Goal: Transaction & Acquisition: Obtain resource

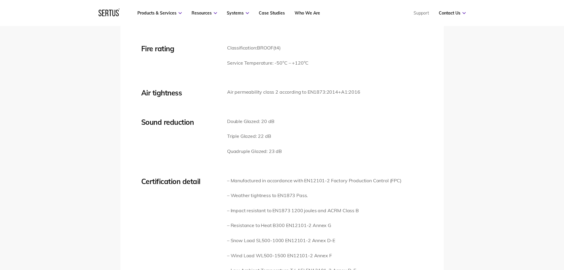
click at [369, 209] on div "Tech Specs Size Guide Videos Downloads FAQs Thermal transmission Double Glazed:…" at bounding box center [282, 101] width 564 height 451
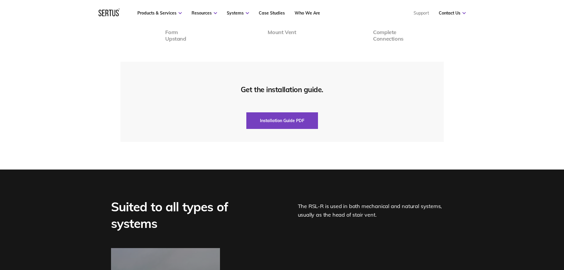
scroll to position [1460, 0]
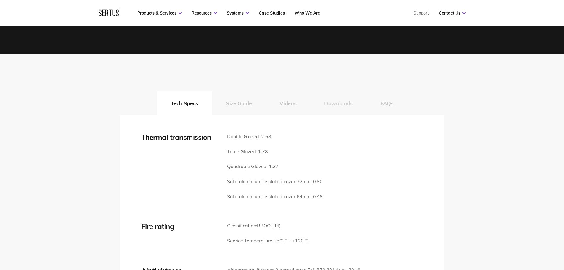
click at [336, 107] on button "Downloads" at bounding box center [338, 103] width 56 height 24
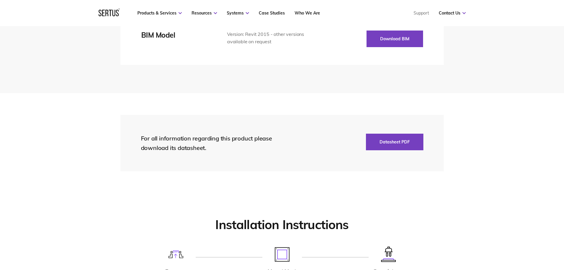
scroll to position [1045, 0]
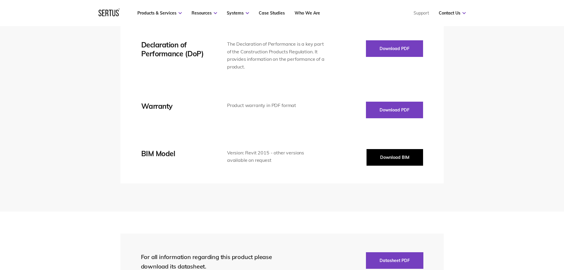
click at [392, 160] on button "Download BIM" at bounding box center [394, 157] width 57 height 17
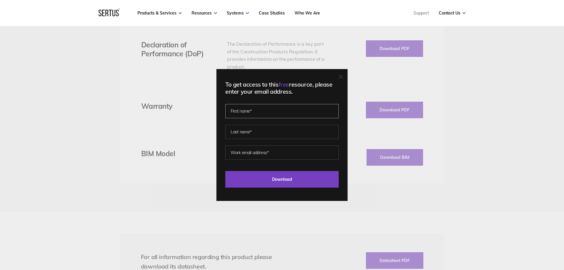
click at [270, 112] on input "text" at bounding box center [281, 111] width 113 height 14
type input "[PERSON_NAME]"
type input "Thagapillai"
click at [276, 154] on input "[EMAIL_ADDRESS][DOMAIN_NAME]" at bounding box center [281, 152] width 113 height 14
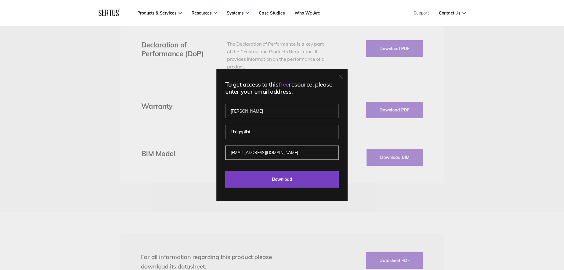
click at [276, 154] on input "[EMAIL_ADDRESS][DOMAIN_NAME]" at bounding box center [281, 152] width 113 height 14
type input "[EMAIL_ADDRESS][DOMAIN_NAME]"
click at [298, 182] on input "Download" at bounding box center [281, 179] width 113 height 17
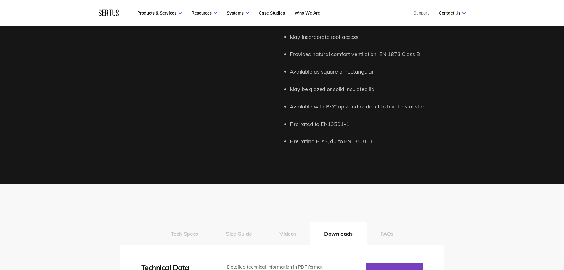
scroll to position [730, 0]
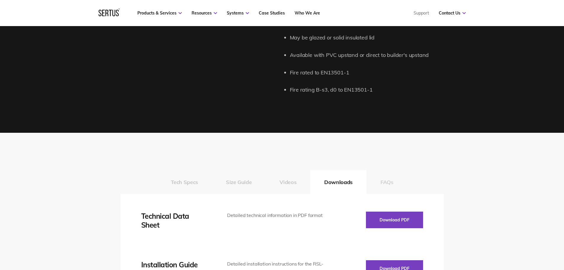
click at [403, 177] on button "FAQs" at bounding box center [386, 182] width 41 height 24
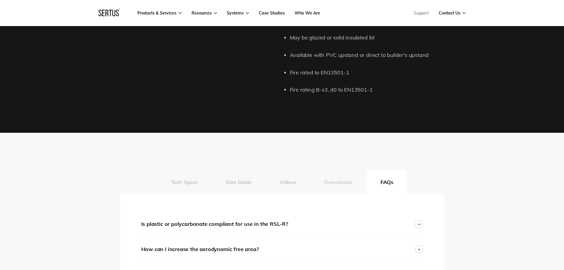
click at [313, 181] on button "Downloads" at bounding box center [338, 182] width 56 height 24
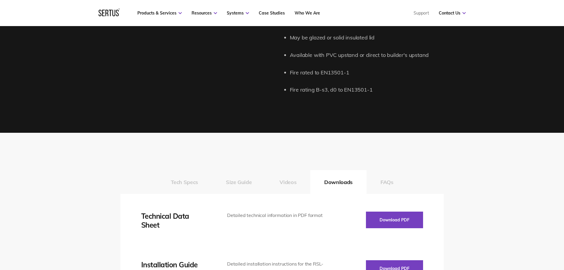
click at [348, 183] on div "Tech Specs Size Guide Videos Downloads FAQs" at bounding box center [281, 182] width 323 height 24
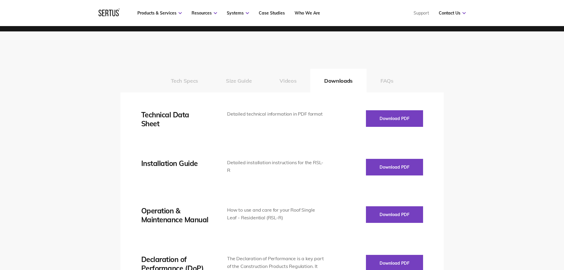
scroll to position [809, 0]
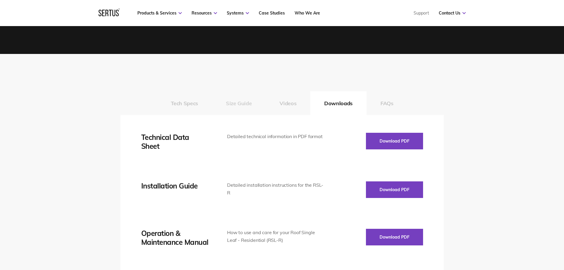
click at [241, 104] on button "Size Guide" at bounding box center [239, 103] width 54 height 24
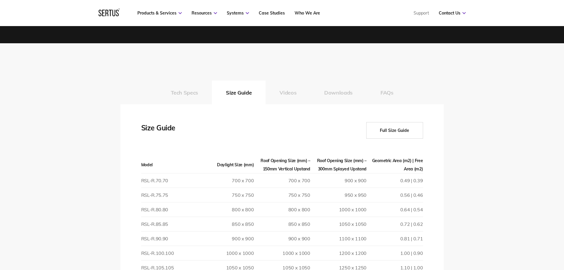
scroll to position [783, 0]
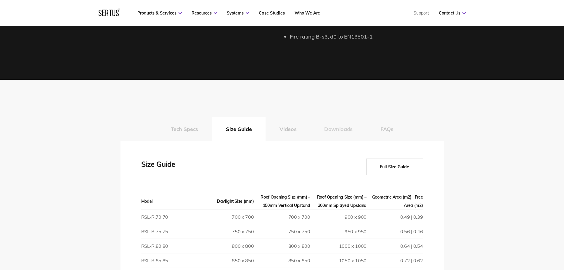
click at [345, 133] on button "Downloads" at bounding box center [338, 129] width 56 height 24
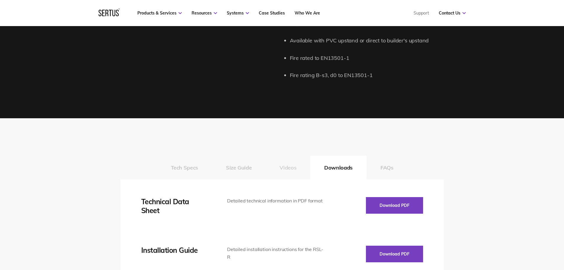
scroll to position [744, 0]
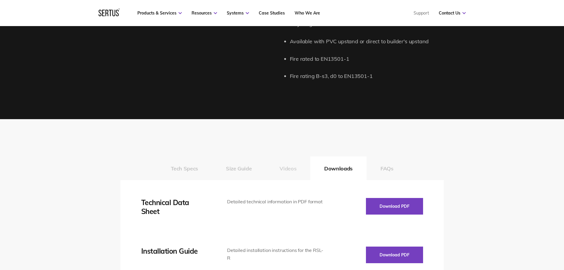
click at [285, 172] on button "Videos" at bounding box center [287, 168] width 45 height 24
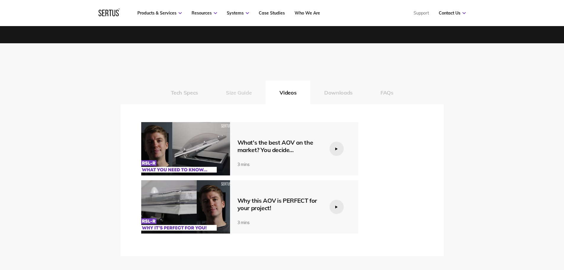
scroll to position [823, 0]
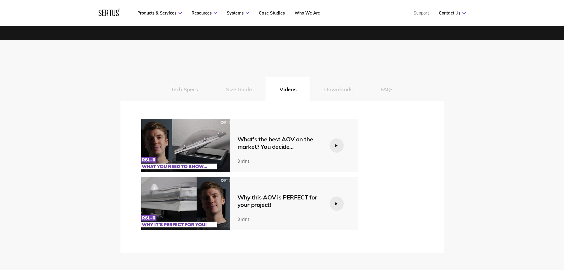
click at [241, 77] on button "Size Guide" at bounding box center [239, 89] width 54 height 24
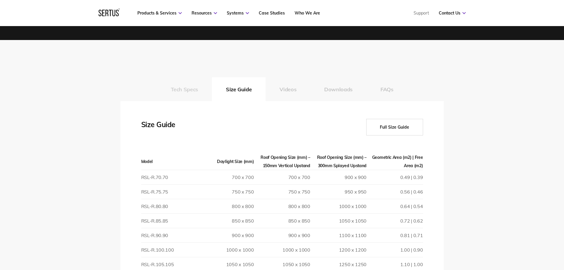
click at [186, 93] on button "Tech Specs" at bounding box center [184, 89] width 55 height 24
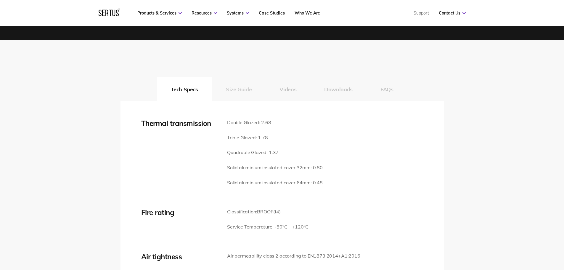
click at [240, 94] on button "Size Guide" at bounding box center [239, 89] width 54 height 24
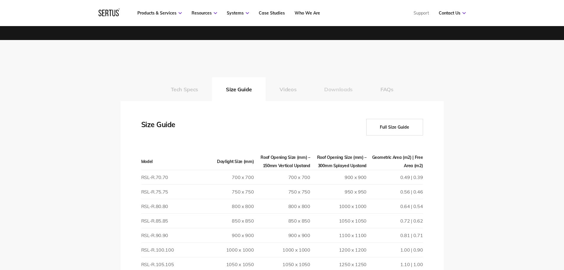
click at [323, 88] on button "Downloads" at bounding box center [338, 89] width 56 height 24
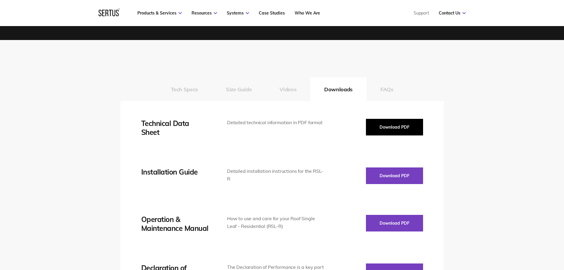
click at [388, 127] on button "Download PDF" at bounding box center [394, 127] width 57 height 17
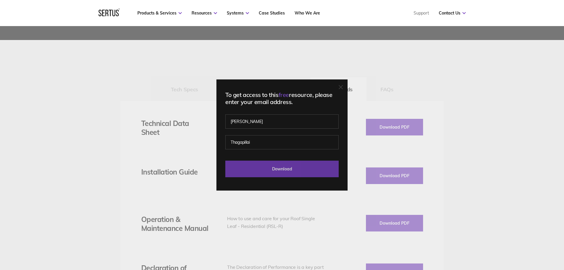
click at [286, 165] on input "Download" at bounding box center [281, 168] width 113 height 17
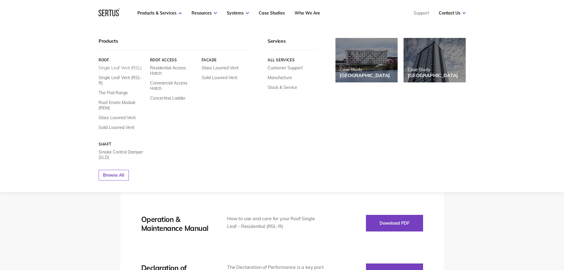
click at [133, 69] on link "Single Leaf Vent (RSL)" at bounding box center [120, 67] width 43 height 5
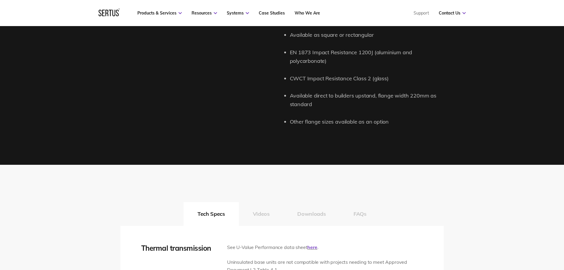
scroll to position [825, 0]
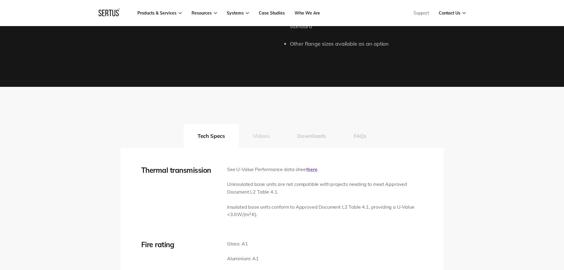
click at [261, 135] on button "Videos" at bounding box center [261, 136] width 45 height 24
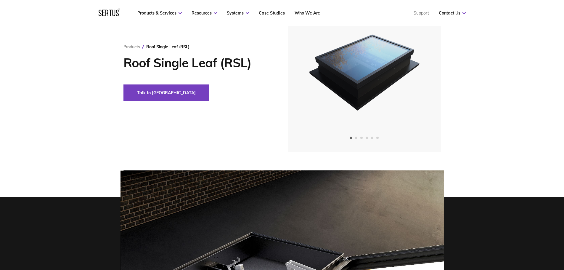
scroll to position [823, 0]
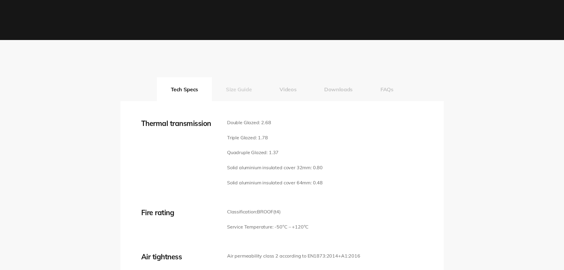
click at [251, 92] on button "Size Guide" at bounding box center [239, 89] width 54 height 24
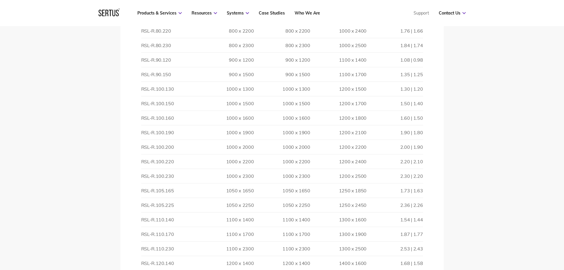
scroll to position [1375, 0]
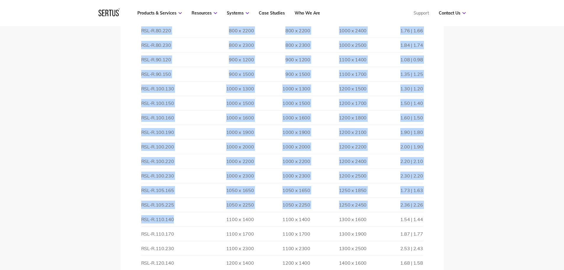
drag, startPoint x: 138, startPoint y: 221, endPoint x: 192, endPoint y: 221, distance: 53.6
click at [192, 221] on div "Thermal transmission Double Glazed: 2.68 Triple Glazed: 1.78 Quadruple Glazed: …" at bounding box center [281, -1] width 323 height 903
click at [146, 220] on td "RSL-R.110.140" at bounding box center [169, 219] width 56 height 14
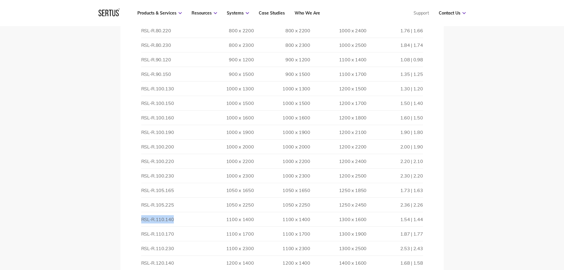
drag, startPoint x: 141, startPoint y: 219, endPoint x: 174, endPoint y: 220, distance: 32.9
click at [174, 220] on td "RSL-R.110.140" at bounding box center [169, 219] width 56 height 14
copy td "RSL-R.110.140"
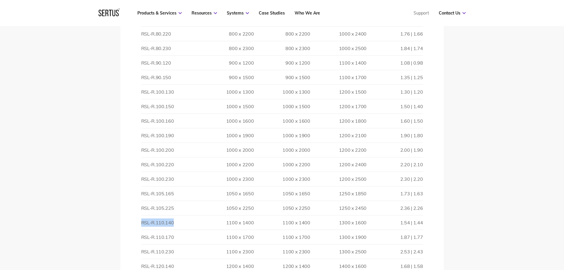
scroll to position [1362, 0]
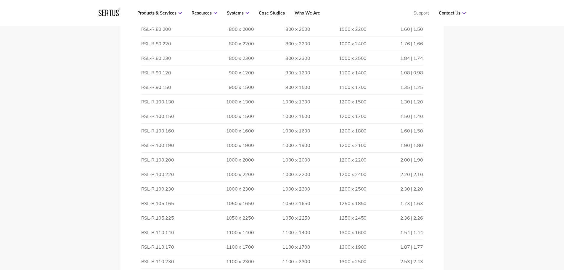
click at [397, 199] on td "1.73 | 1.63" at bounding box center [394, 203] width 56 height 14
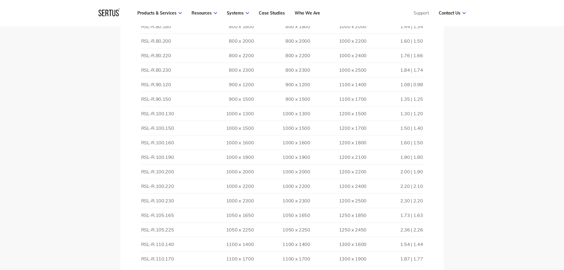
scroll to position [1343, 0]
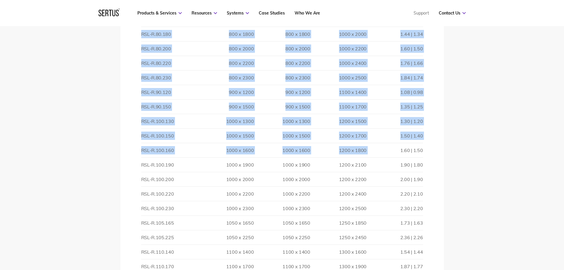
drag, startPoint x: 139, startPoint y: 152, endPoint x: 388, endPoint y: 149, distance: 248.3
click at [388, 149] on div "Thermal transmission Double Glazed: 2.68 Triple Glazed: 1.78 Quadruple Glazed: …" at bounding box center [281, 32] width 323 height 903
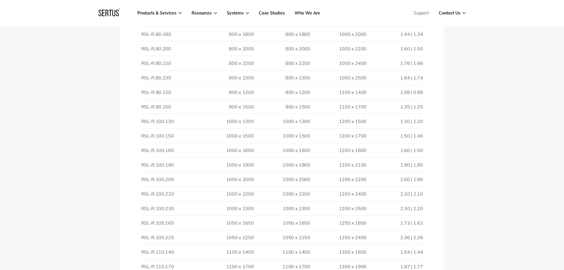
drag, startPoint x: 414, startPoint y: 150, endPoint x: 427, endPoint y: 150, distance: 12.7
click at [415, 150] on td "1.60 | 1.50" at bounding box center [394, 150] width 56 height 14
click at [427, 150] on div "Thermal transmission Double Glazed: 2.68 Triple Glazed: 1.78 Quadruple Glazed: …" at bounding box center [281, 32] width 323 height 903
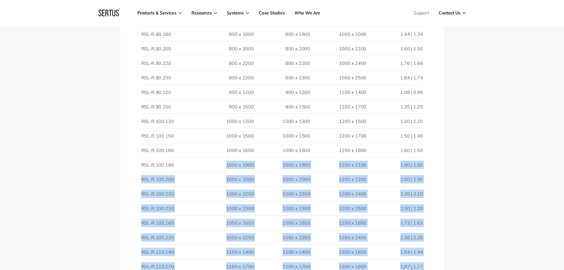
drag, startPoint x: 427, startPoint y: 150, endPoint x: 223, endPoint y: 158, distance: 204.3
click at [223, 158] on div "Thermal transmission Double Glazed: 2.68 Triple Glazed: 1.78 Quadruple Glazed: …" at bounding box center [281, 32] width 323 height 903
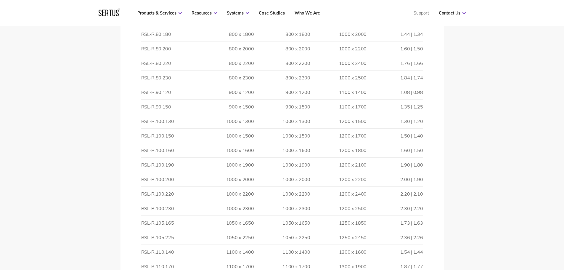
click at [222, 154] on td "1000 x 1600" at bounding box center [225, 150] width 56 height 14
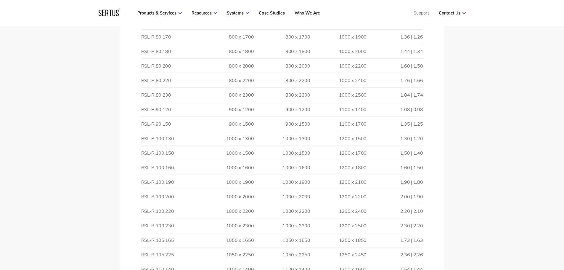
scroll to position [1323, 0]
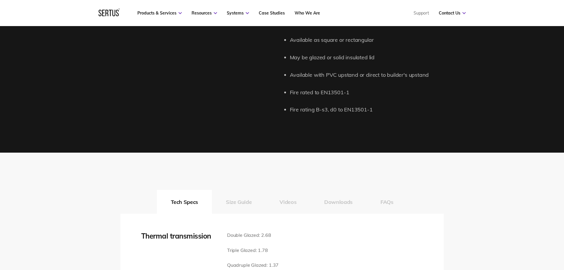
scroll to position [829, 0]
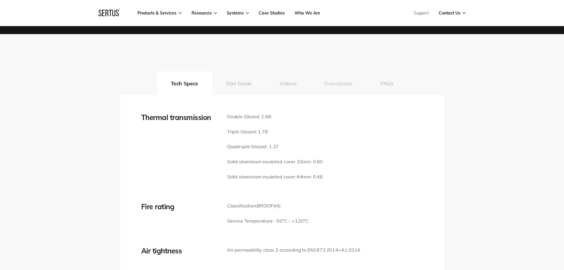
click at [352, 81] on button "Downloads" at bounding box center [338, 83] width 56 height 24
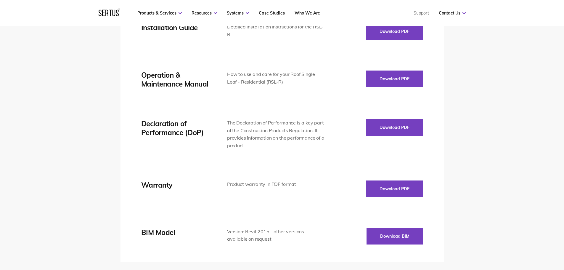
scroll to position [1065, 0]
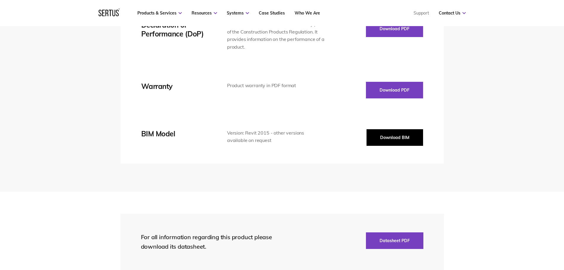
click at [391, 141] on button "Download BIM" at bounding box center [394, 137] width 57 height 17
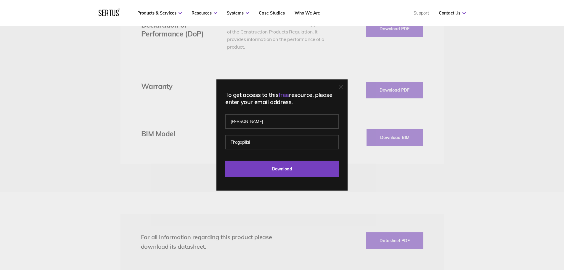
click at [499, 130] on div "To get access to this free resource, please enter your email address. Srinivas …" at bounding box center [282, 135] width 564 height 270
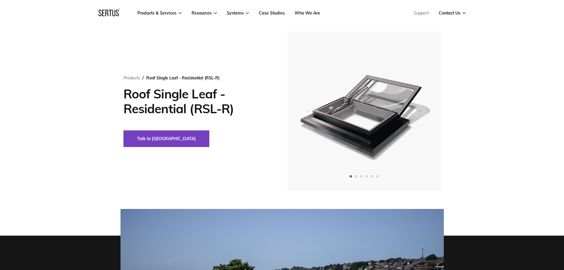
scroll to position [0, 0]
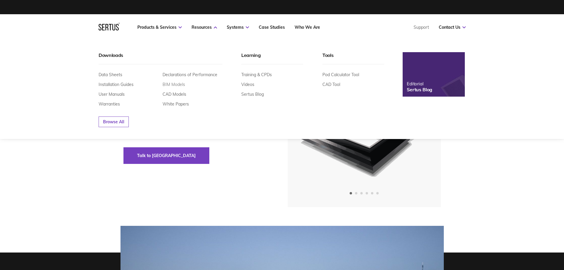
click at [172, 85] on link "BIM Models" at bounding box center [173, 84] width 22 height 5
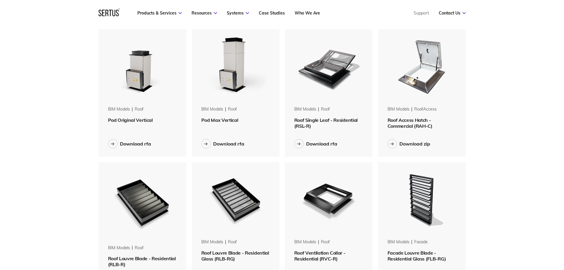
scroll to position [296, 0]
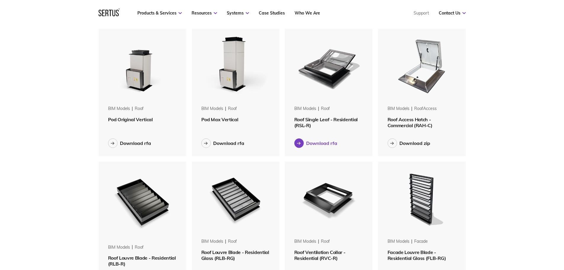
click at [297, 144] on icon at bounding box center [299, 142] width 4 height 3
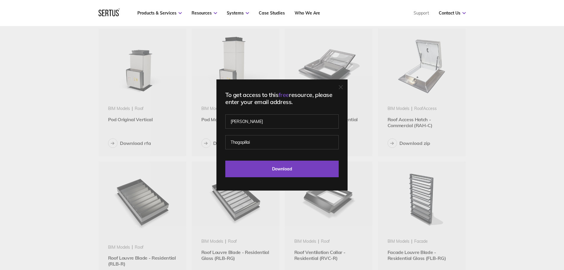
click at [512, 130] on div "To get access to this free resource, please enter your email address. Srinivas …" at bounding box center [282, 135] width 564 height 270
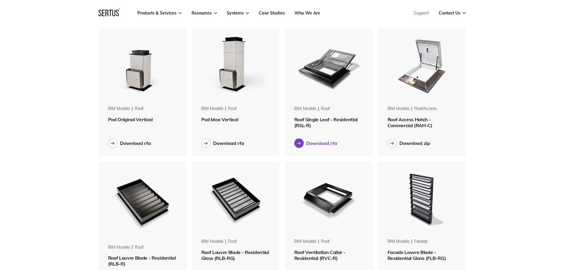
click at [299, 144] on icon at bounding box center [299, 142] width 4 height 3
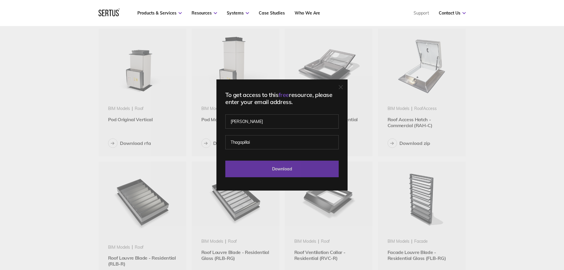
click at [294, 167] on input "Download" at bounding box center [281, 168] width 113 height 17
